Goal: Task Accomplishment & Management: Complete application form

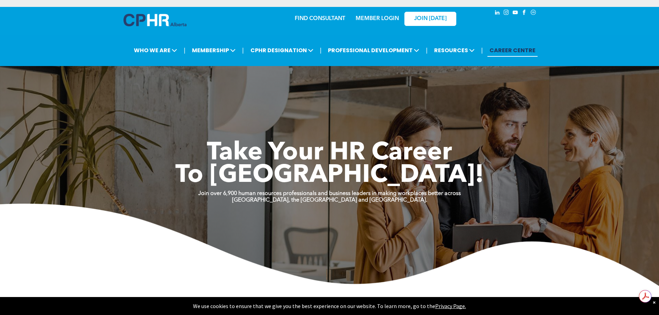
click at [377, 21] on link "MEMBER LOGIN" at bounding box center [377, 19] width 43 height 6
click at [377, 18] on link "MEMBER LOGIN" at bounding box center [377, 19] width 43 height 6
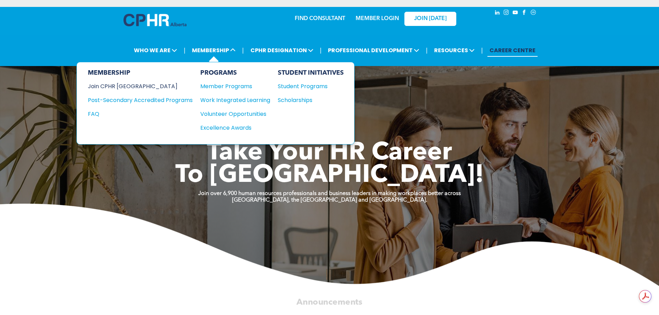
click at [114, 85] on div "Join CPHR [GEOGRAPHIC_DATA]" at bounding box center [135, 86] width 94 height 9
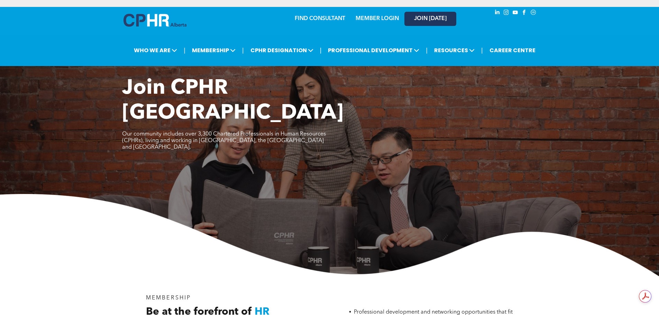
click at [427, 16] on span "JOIN [DATE]" at bounding box center [430, 19] width 33 height 7
